Goal: Task Accomplishment & Management: Complete application form

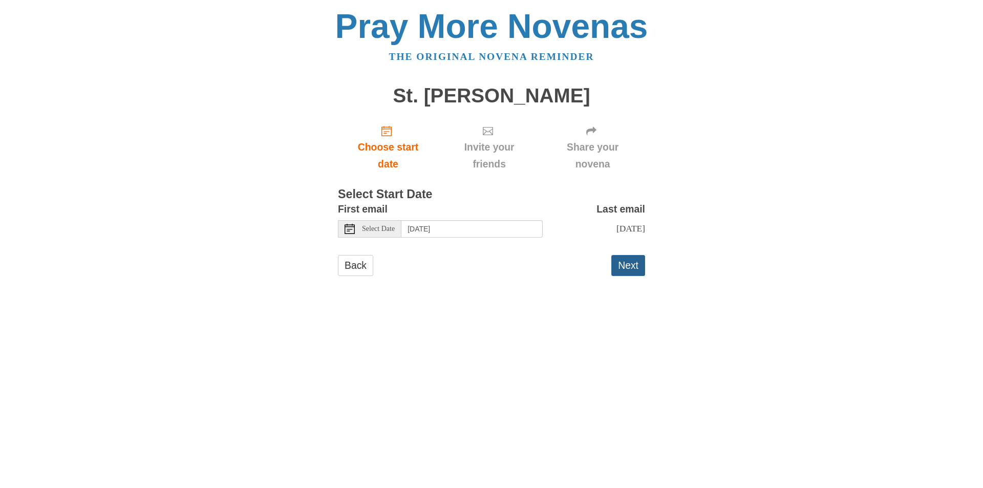
click at [639, 267] on button "Next" at bounding box center [628, 265] width 34 height 21
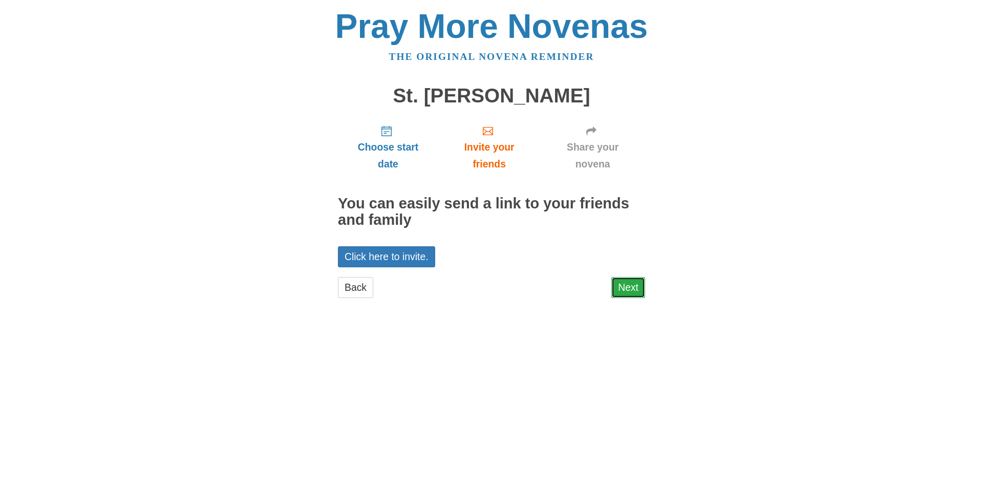
click at [633, 293] on link "Next" at bounding box center [628, 287] width 34 height 21
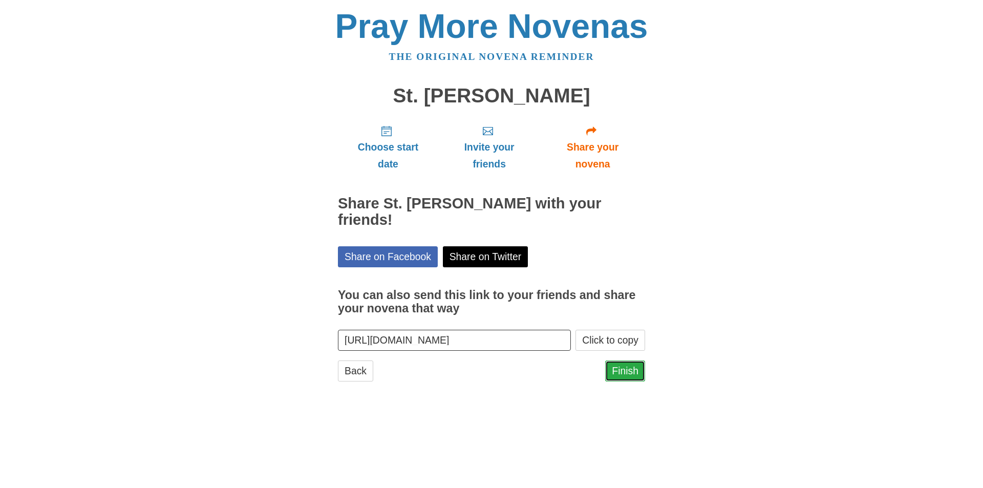
click at [629, 360] on link "Finish" at bounding box center [625, 370] width 40 height 21
